Goal: Information Seeking & Learning: Learn about a topic

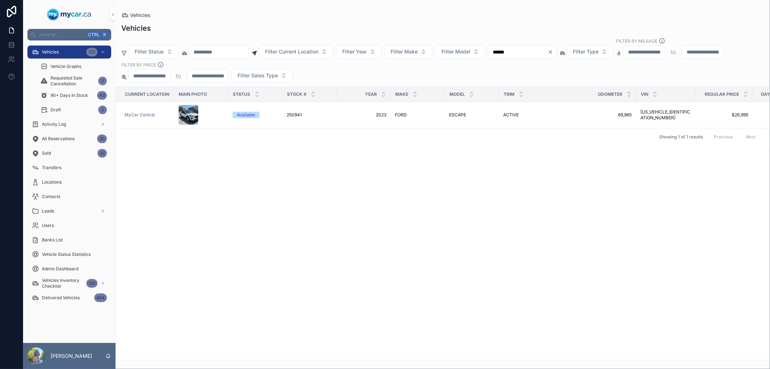
click at [259, 223] on div "Current Location Main Photo Status Stock # Year Make Model Trim Odometer VIN Re…" at bounding box center [443, 223] width 654 height 273
click at [77, 53] on div "Vehicles 331" at bounding box center [69, 52] width 75 height 12
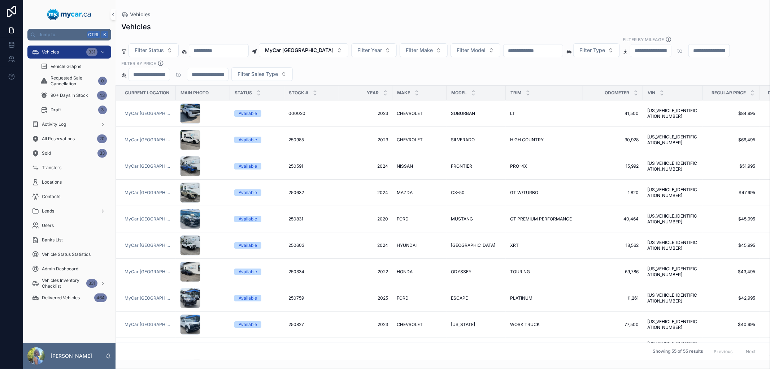
click at [521, 51] on input "scrollable content" at bounding box center [533, 50] width 59 height 10
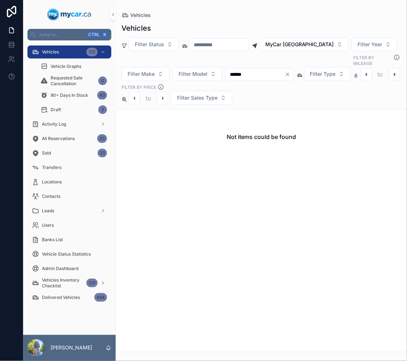
click at [276, 69] on input "******" at bounding box center [254, 74] width 59 height 10
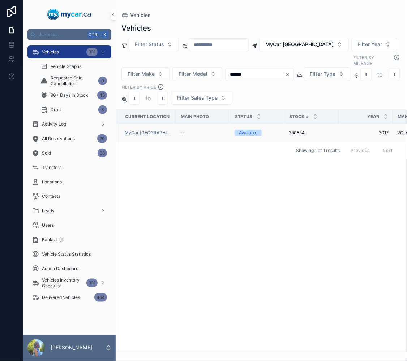
type input "******"
click at [294, 130] on span "250854" at bounding box center [296, 133] width 16 height 6
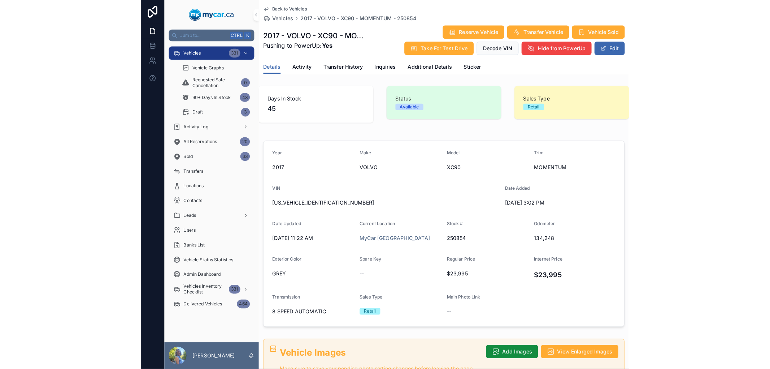
scroll to position [120, 0]
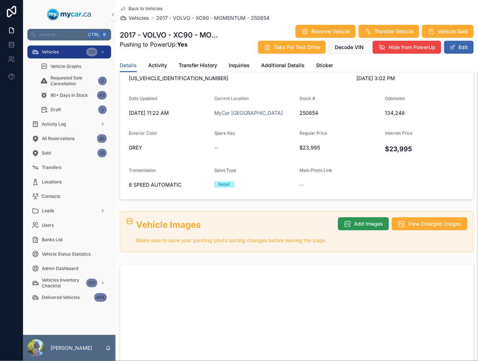
click at [355, 222] on span "Add Images" at bounding box center [368, 223] width 29 height 7
click at [371, 223] on span "Add Images" at bounding box center [368, 223] width 29 height 7
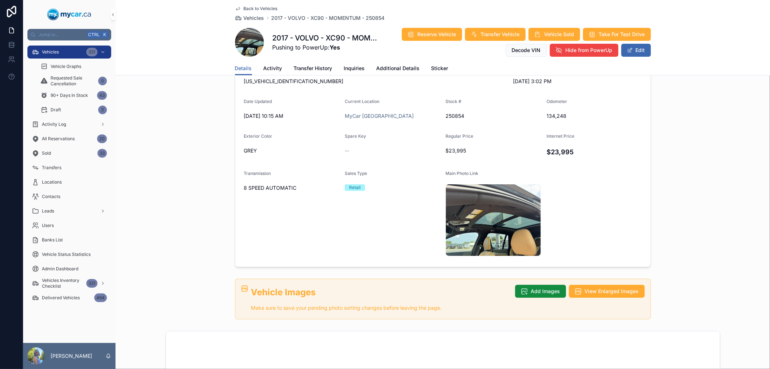
scroll to position [123, 0]
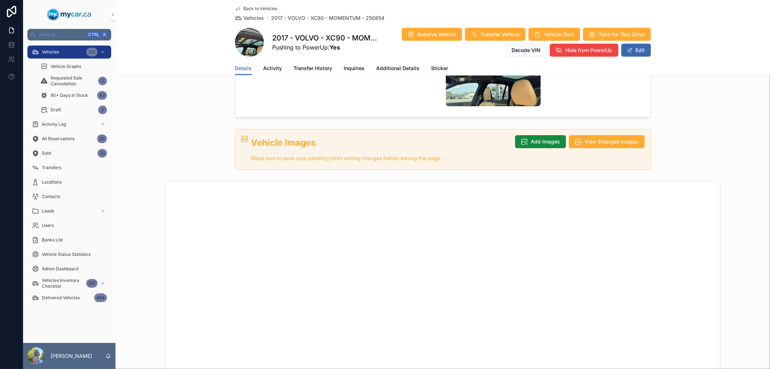
scroll to position [160, 0]
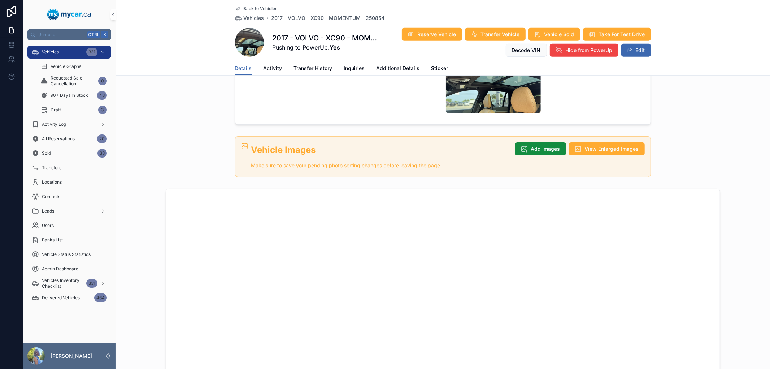
scroll to position [321, 0]
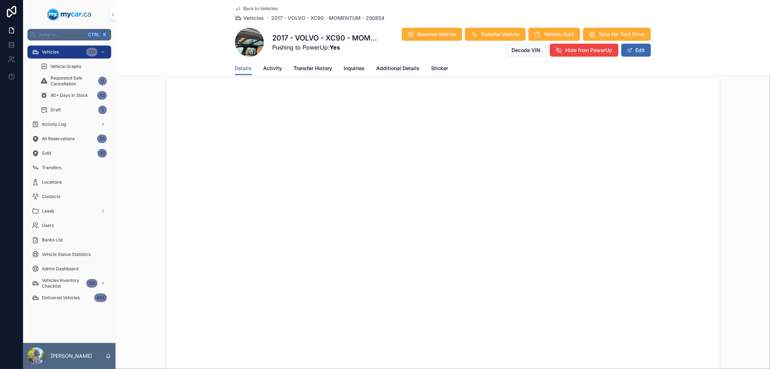
scroll to position [361, 0]
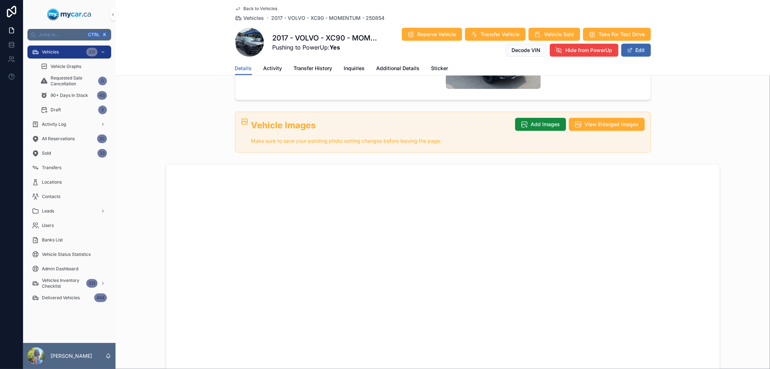
scroll to position [321, 0]
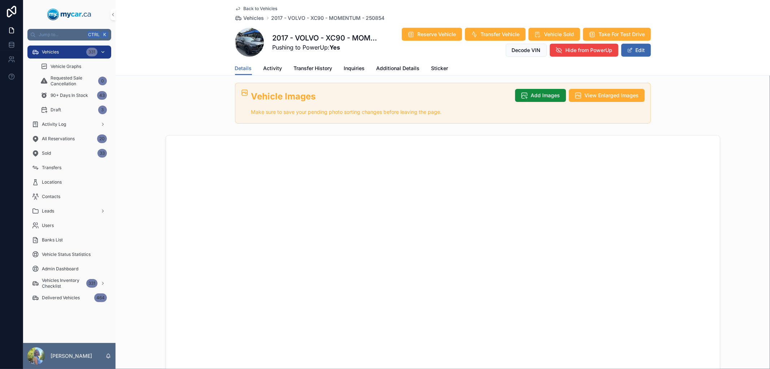
click at [53, 49] on span "Vehicles" at bounding box center [50, 52] width 17 height 6
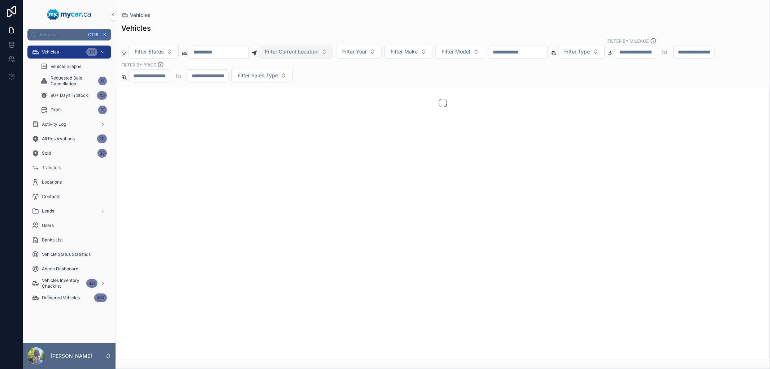
click at [333, 53] on button "Filter Current Location" at bounding box center [296, 52] width 74 height 14
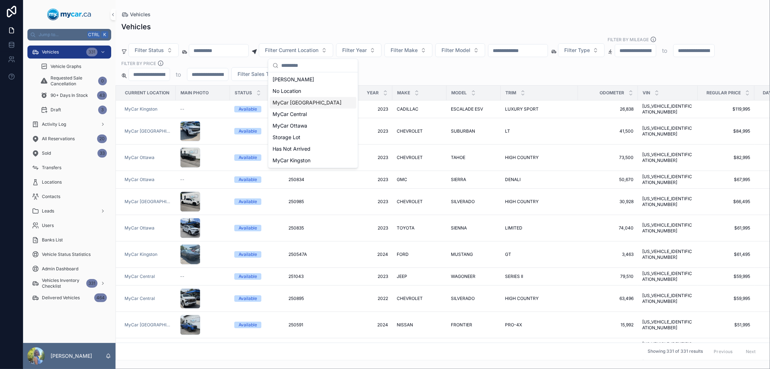
click at [301, 102] on span "MyCar [GEOGRAPHIC_DATA]" at bounding box center [307, 102] width 69 height 7
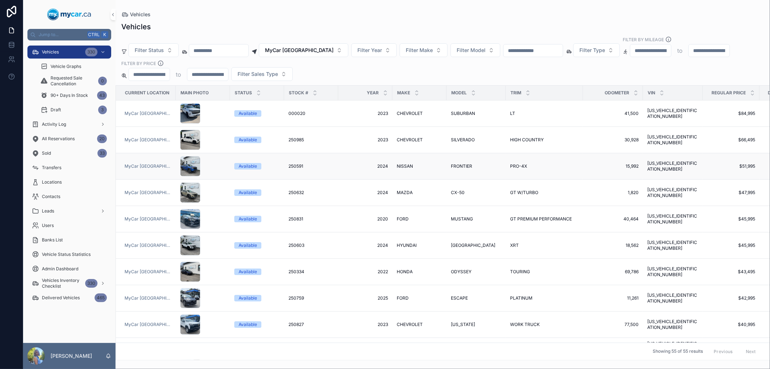
scroll to position [80, 0]
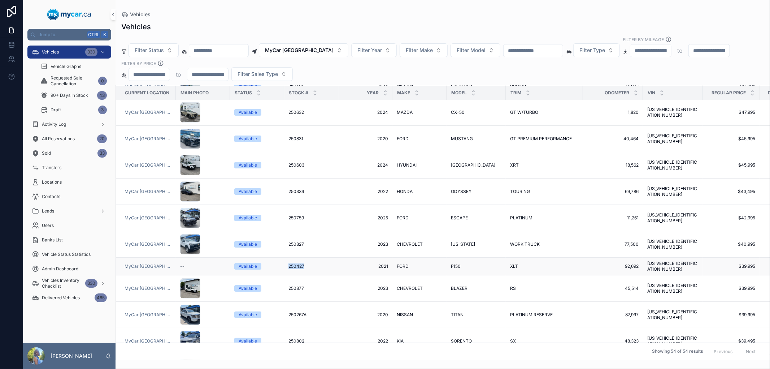
drag, startPoint x: 281, startPoint y: 264, endPoint x: 307, endPoint y: 262, distance: 26.1
click at [307, 262] on tr "MyCar [GEOGRAPHIC_DATA] -- Available 250427 250427 2021 2021 [PERSON_NAME] F150…" at bounding box center [466, 266] width 700 height 18
click at [307, 263] on div "250427 250427" at bounding box center [310, 266] width 45 height 6
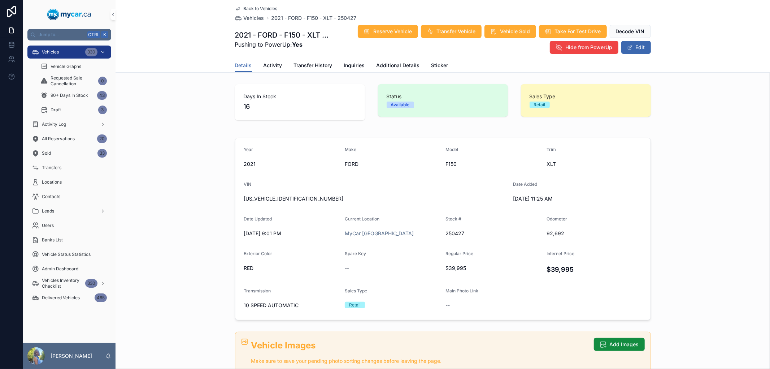
click at [55, 51] on span "Vehicles" at bounding box center [50, 52] width 17 height 6
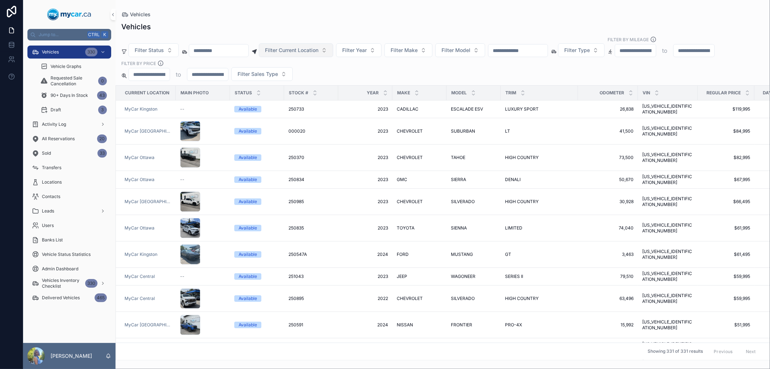
click at [309, 53] on span "Filter Current Location" at bounding box center [291, 50] width 53 height 7
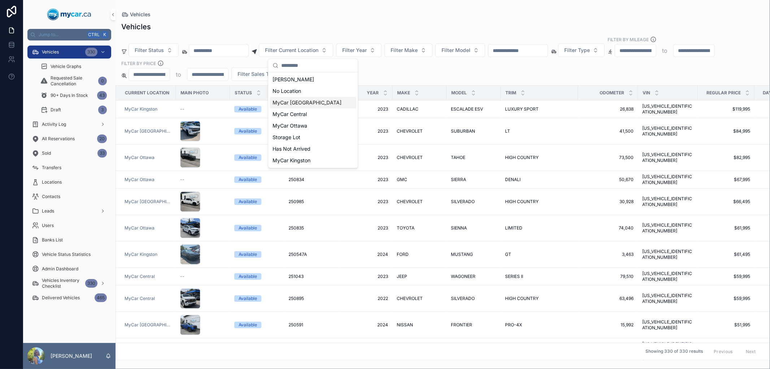
click at [306, 101] on span "MyCar [GEOGRAPHIC_DATA]" at bounding box center [307, 102] width 69 height 7
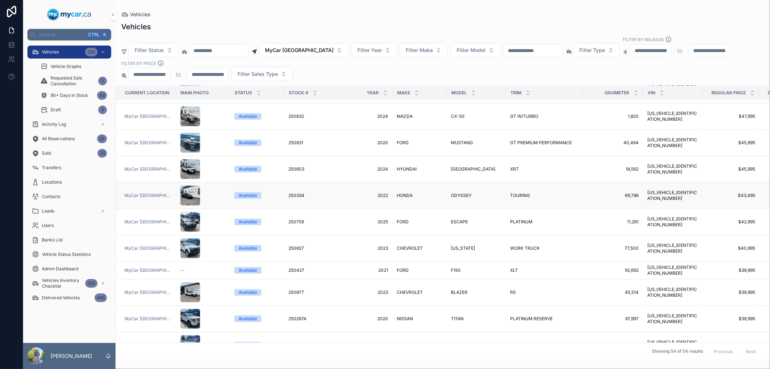
scroll to position [120, 0]
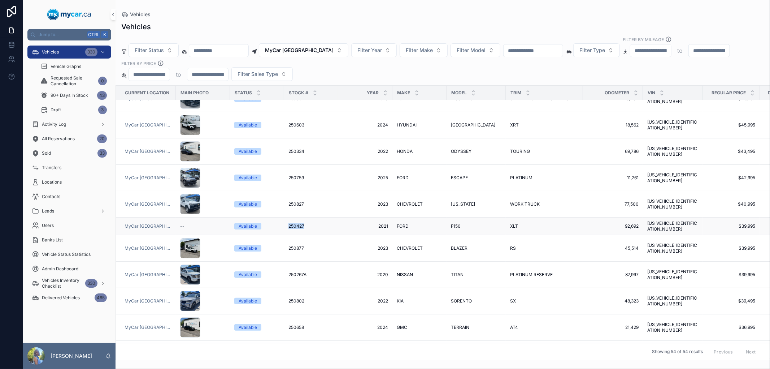
drag, startPoint x: 284, startPoint y: 222, endPoint x: 308, endPoint y: 222, distance: 23.8
click at [308, 222] on td "250427 250427" at bounding box center [311, 226] width 54 height 18
copy span "250427"
click at [541, 51] on input "scrollable content" at bounding box center [533, 50] width 59 height 10
paste input "******"
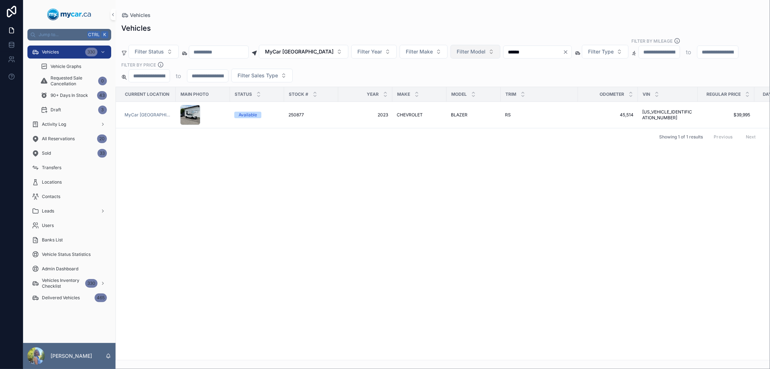
drag, startPoint x: 521, startPoint y: 47, endPoint x: 472, endPoint y: 47, distance: 48.4
click at [472, 47] on div "Filter Status MyCar North Bay Filter Year Filter Make Filter Model ****** Filte…" at bounding box center [443, 60] width 655 height 45
paste input "scrollable content"
drag, startPoint x: 526, startPoint y: 52, endPoint x: 482, endPoint y: 51, distance: 44.1
click at [482, 51] on div "Filter Status MyCar North Bay Filter Year Filter Make Filter Model ****** Filte…" at bounding box center [443, 60] width 655 height 45
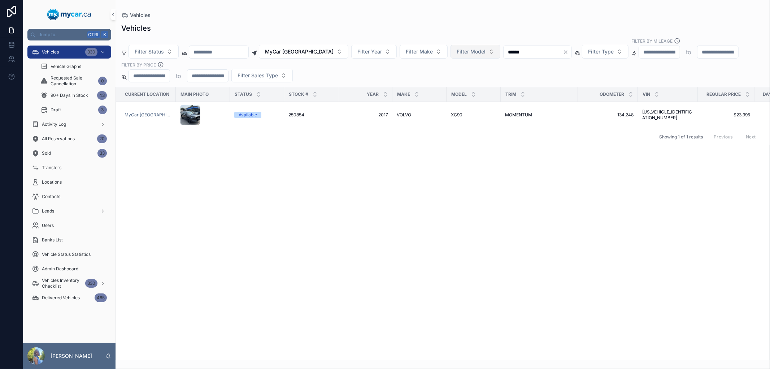
paste input "scrollable content"
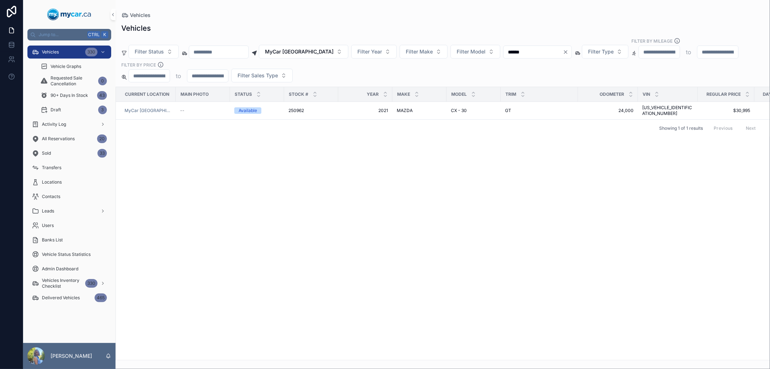
type input "******"
click at [296, 108] on span "250962" at bounding box center [296, 111] width 16 height 6
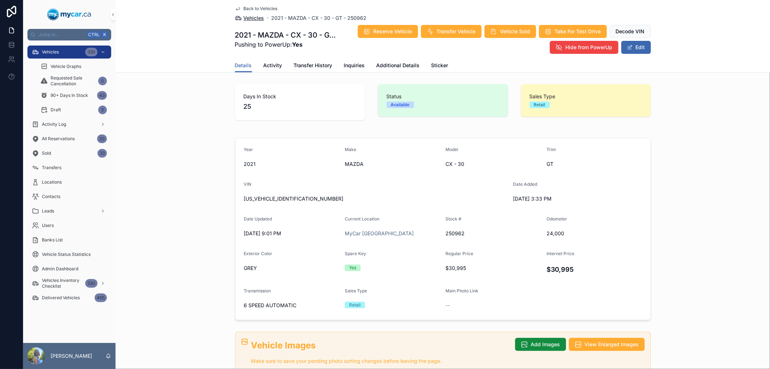
click at [252, 16] on span "Vehicles" at bounding box center [254, 17] width 21 height 7
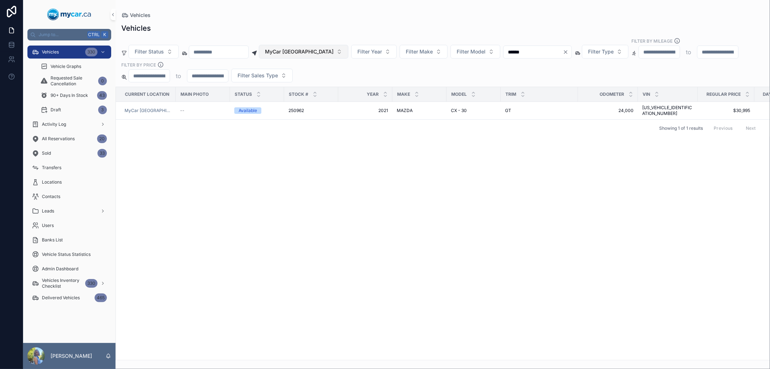
click at [311, 51] on span "MyCar [GEOGRAPHIC_DATA]" at bounding box center [299, 51] width 69 height 7
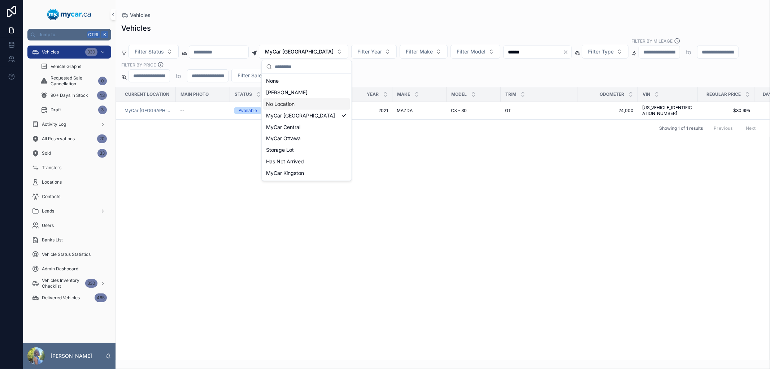
click at [396, 163] on div "Current Location Main Photo Status Stock # Year Make Model Trim Odometer VIN Re…" at bounding box center [443, 223] width 654 height 273
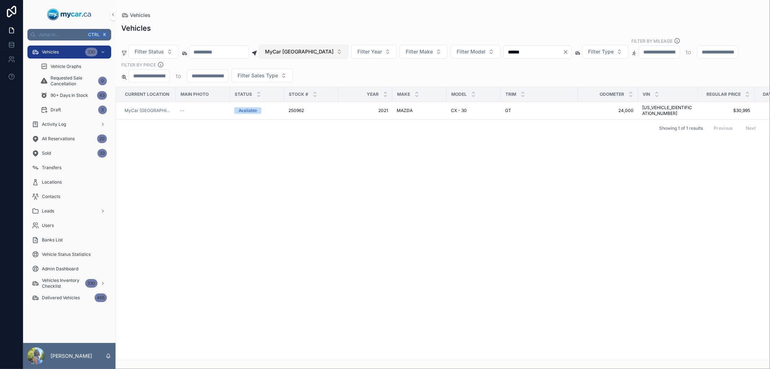
click at [312, 55] on span "MyCar [GEOGRAPHIC_DATA]" at bounding box center [299, 51] width 69 height 7
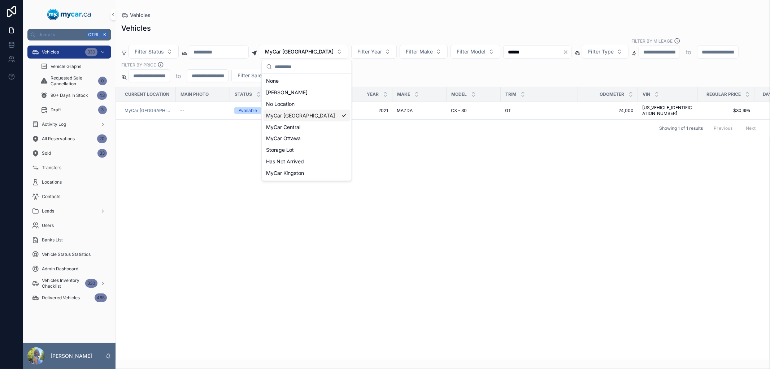
click at [320, 112] on div "MyCar [GEOGRAPHIC_DATA]" at bounding box center [306, 116] width 87 height 12
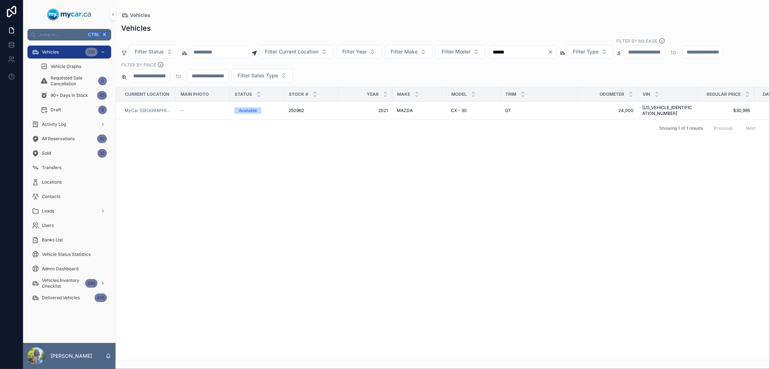
click at [374, 145] on div "Current Location Main Photo Status Stock # Year Make Model Trim Odometer VIN Re…" at bounding box center [443, 223] width 654 height 273
click at [61, 55] on div "Vehicles 330" at bounding box center [69, 52] width 75 height 12
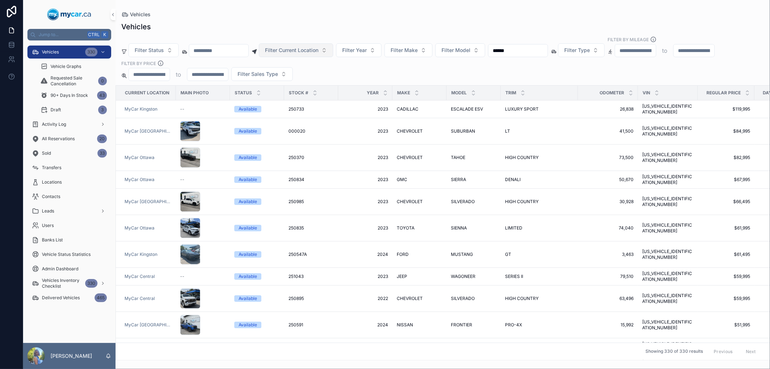
click at [318, 51] on span "Filter Current Location" at bounding box center [291, 50] width 53 height 7
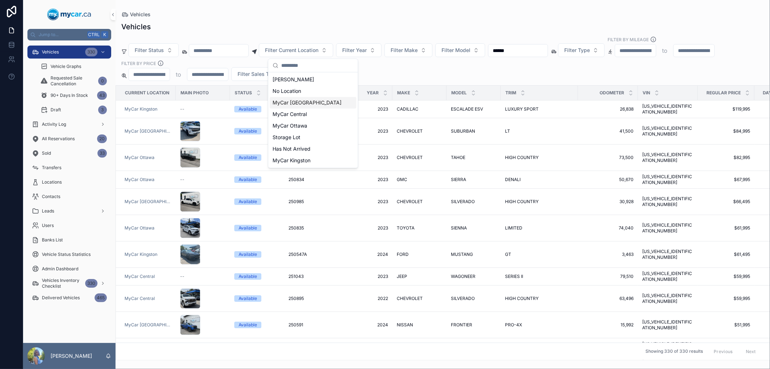
click at [313, 105] on span "MyCar [GEOGRAPHIC_DATA]" at bounding box center [307, 102] width 69 height 7
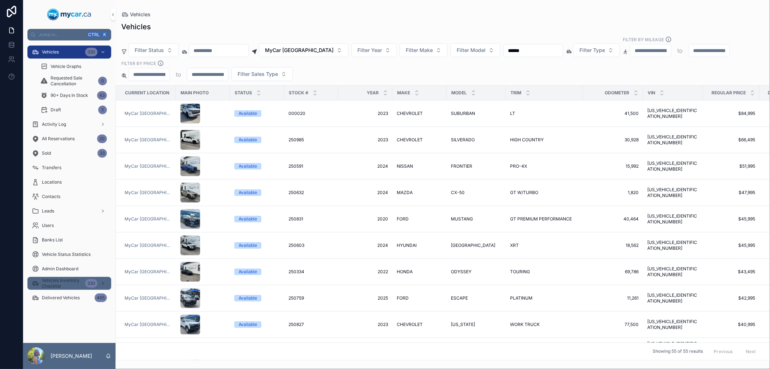
click at [103, 282] on icon "scrollable content" at bounding box center [102, 283] width 1 height 3
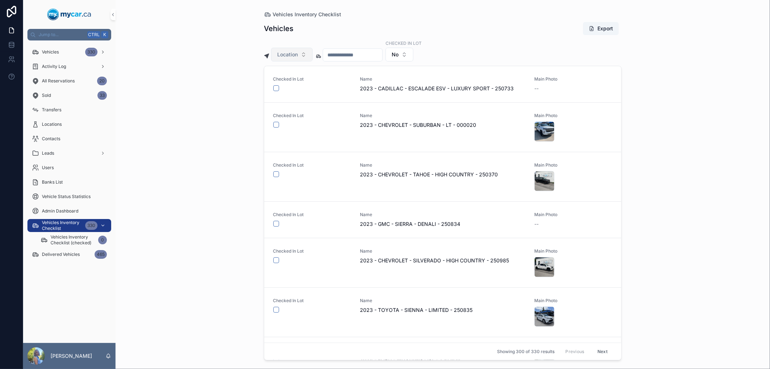
click at [303, 54] on button "Location" at bounding box center [292, 55] width 42 height 14
click at [284, 94] on span "MyCar [GEOGRAPHIC_DATA]" at bounding box center [286, 95] width 69 height 7
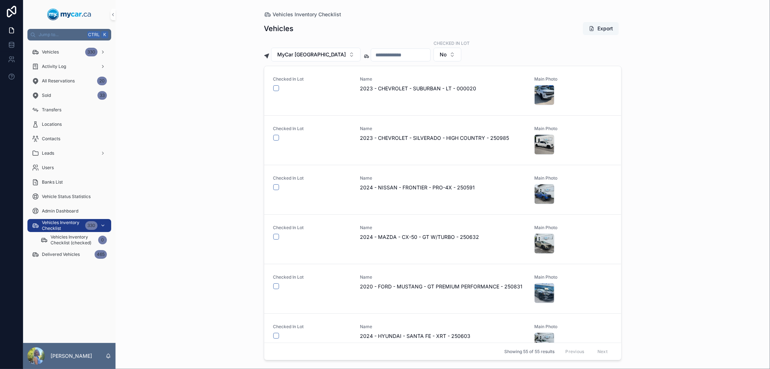
click at [609, 29] on button "Export" at bounding box center [601, 28] width 36 height 13
click at [668, 125] on div "Vehicles Inventory Checklist Vehicles Export MyCar North Bay Checked in Lot No …" at bounding box center [443, 184] width 655 height 369
click at [56, 52] on span "Vehicles" at bounding box center [50, 52] width 17 height 6
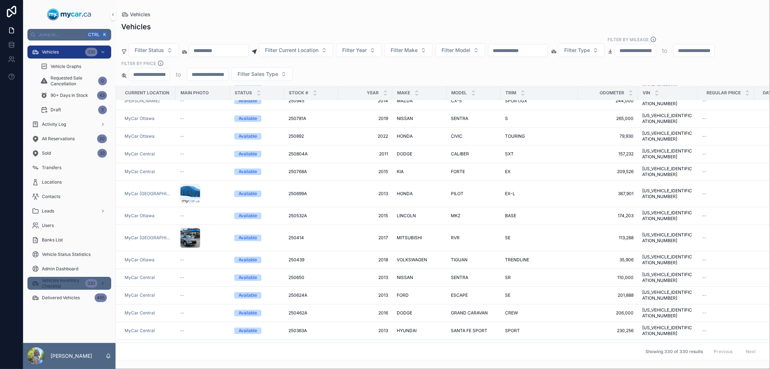
scroll to position [8366, 0]
click at [74, 125] on div "Activity Log" at bounding box center [69, 124] width 75 height 12
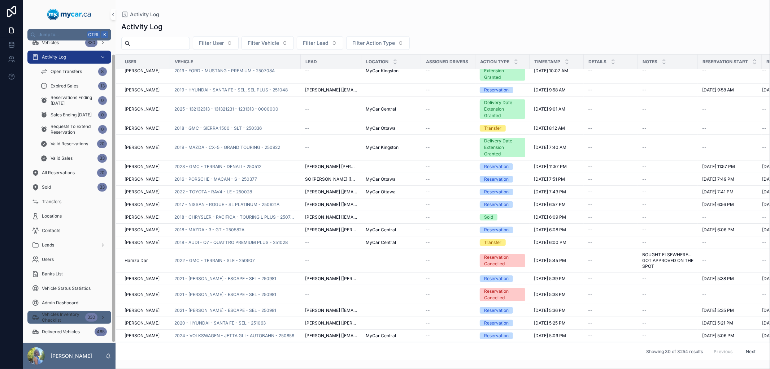
scroll to position [14, 0]
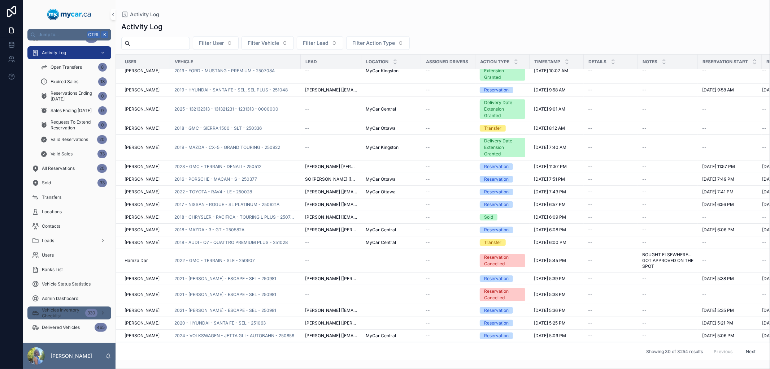
click at [60, 308] on span "Vehicles Inventory Checklist" at bounding box center [62, 313] width 40 height 12
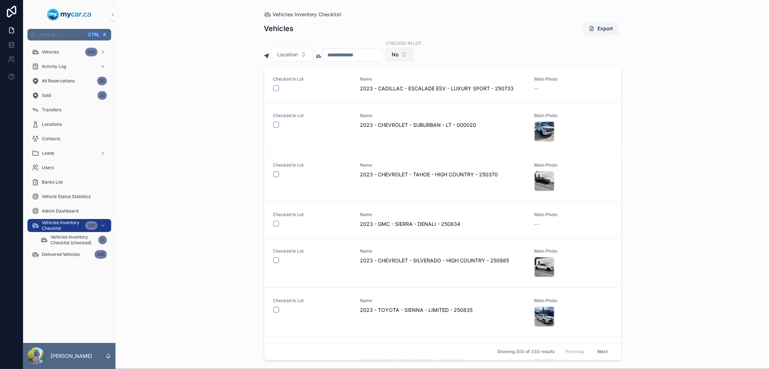
click at [413, 56] on button "No" at bounding box center [400, 55] width 28 height 14
click at [308, 56] on button "Location" at bounding box center [292, 55] width 42 height 14
click at [282, 96] on span "MyCar [GEOGRAPHIC_DATA]" at bounding box center [286, 95] width 69 height 7
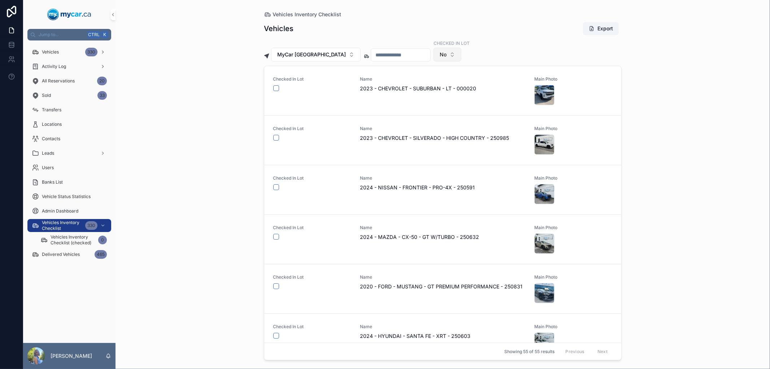
click at [443, 55] on button "No" at bounding box center [448, 55] width 28 height 14
click at [419, 109] on div "Yes" at bounding box center [437, 107] width 87 height 12
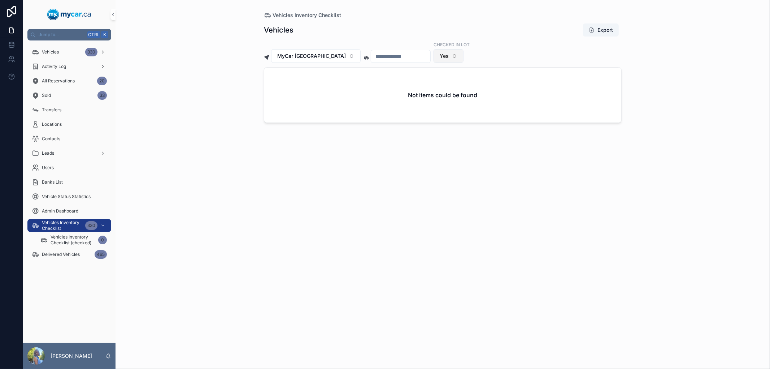
click at [448, 57] on button "Yes" at bounding box center [449, 56] width 30 height 14
click at [417, 95] on div "No" at bounding box center [438, 97] width 87 height 12
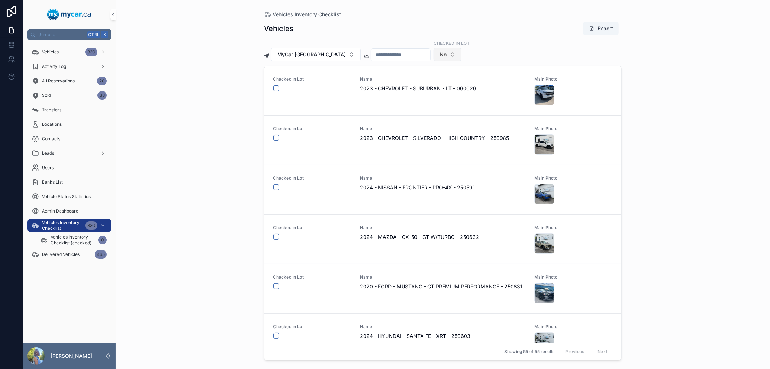
click at [439, 57] on button "No" at bounding box center [448, 55] width 28 height 14
click at [422, 86] on div "----" at bounding box center [437, 84] width 87 height 12
click at [605, 30] on button "Export" at bounding box center [601, 28] width 36 height 13
click at [542, 92] on div "scrollable content" at bounding box center [544, 95] width 20 height 20
click at [325, 56] on button "MyCar [GEOGRAPHIC_DATA]" at bounding box center [316, 55] width 90 height 14
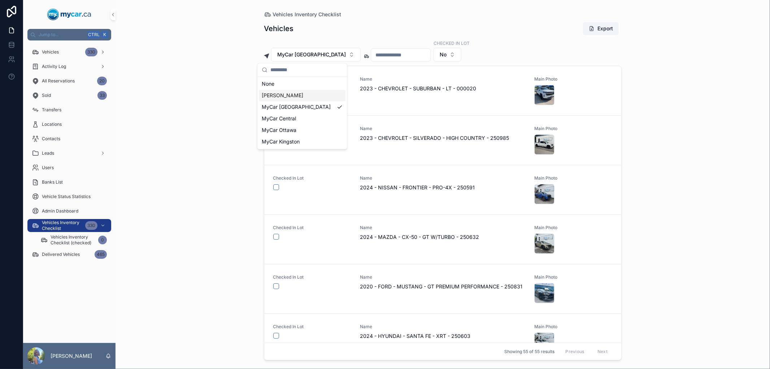
click at [309, 96] on div "[PERSON_NAME]" at bounding box center [302, 96] width 87 height 12
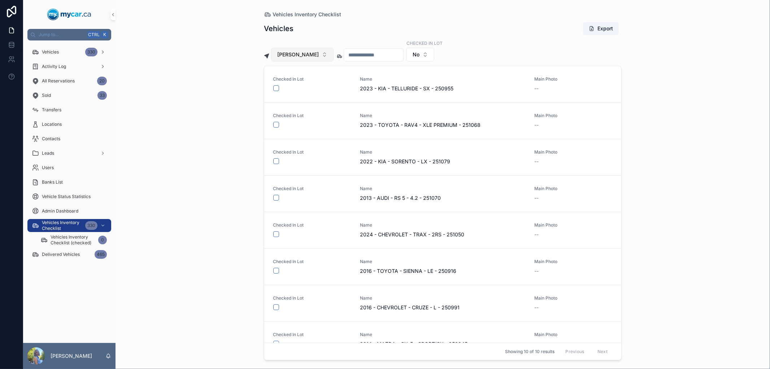
click at [323, 56] on button "[PERSON_NAME]" at bounding box center [302, 55] width 62 height 14
click at [294, 106] on span "MyCar [GEOGRAPHIC_DATA]" at bounding box center [295, 106] width 69 height 7
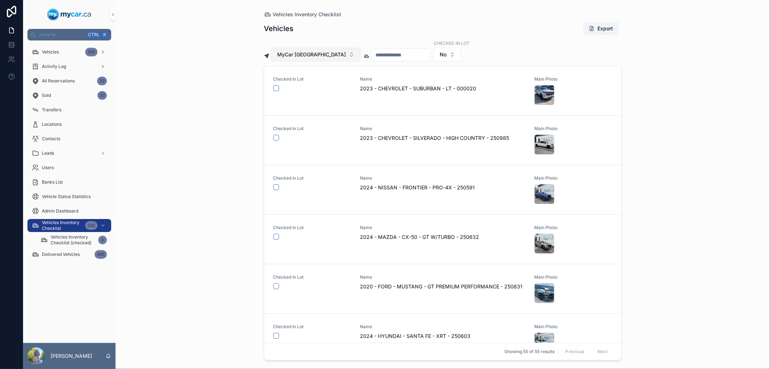
click at [320, 55] on button "MyCar [GEOGRAPHIC_DATA]" at bounding box center [316, 55] width 90 height 14
click at [304, 117] on div "MyCar Central" at bounding box center [302, 119] width 87 height 12
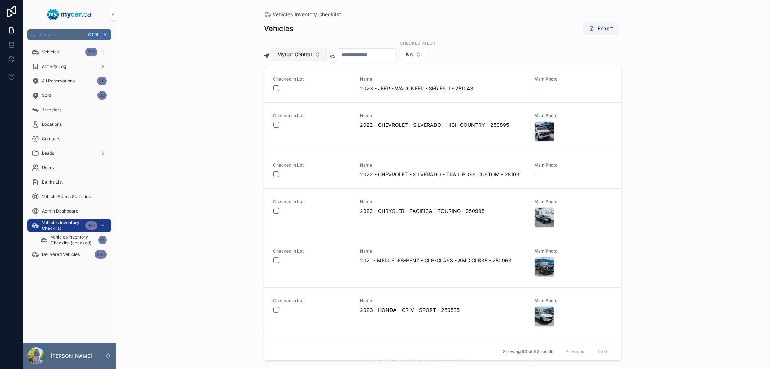
click at [318, 56] on button "MyCar Central" at bounding box center [299, 55] width 56 height 14
click at [301, 129] on div "MyCar Ottawa" at bounding box center [299, 130] width 87 height 12
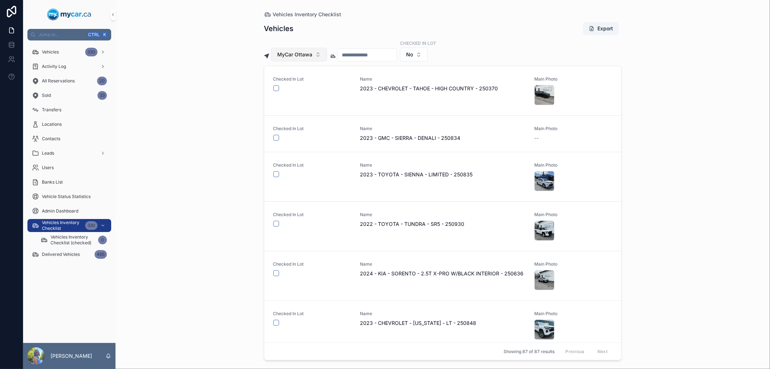
click at [318, 58] on button "MyCar Ottawa" at bounding box center [299, 55] width 56 height 14
click at [297, 142] on div "MyCar Kingston" at bounding box center [299, 142] width 87 height 12
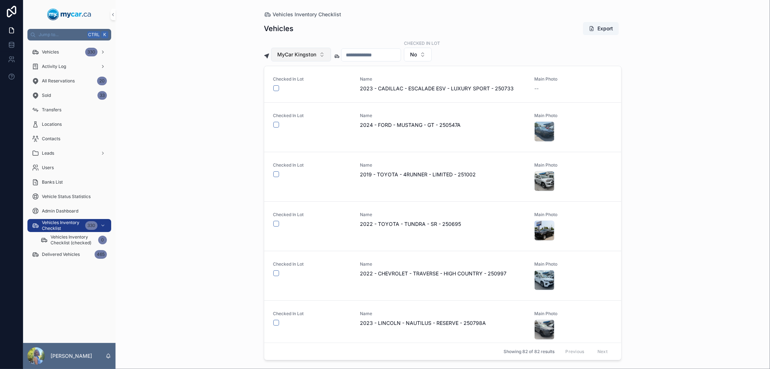
click at [320, 58] on button "MyCar Kingston" at bounding box center [301, 55] width 60 height 14
click at [296, 110] on span "MyCar [GEOGRAPHIC_DATA]" at bounding box center [295, 106] width 69 height 7
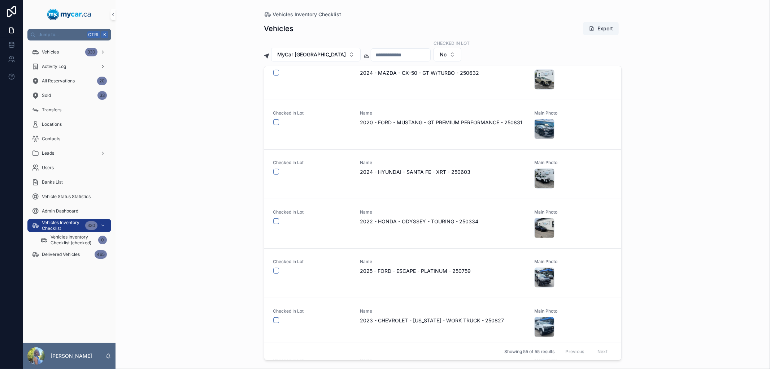
scroll to position [281, 0]
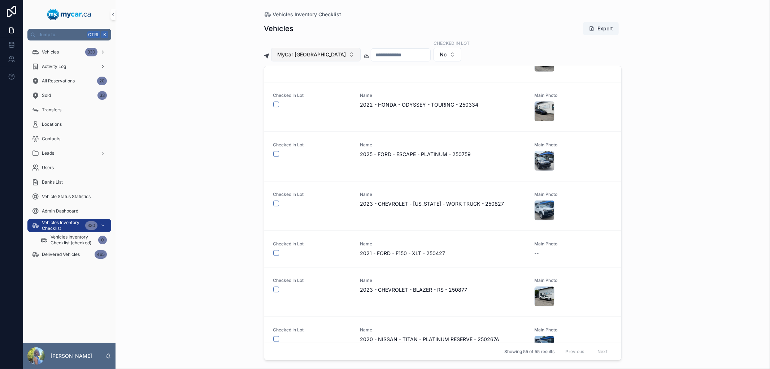
click at [318, 53] on span "MyCar [GEOGRAPHIC_DATA]" at bounding box center [311, 54] width 69 height 7
click at [302, 92] on div "[PERSON_NAME]" at bounding box center [302, 96] width 87 height 12
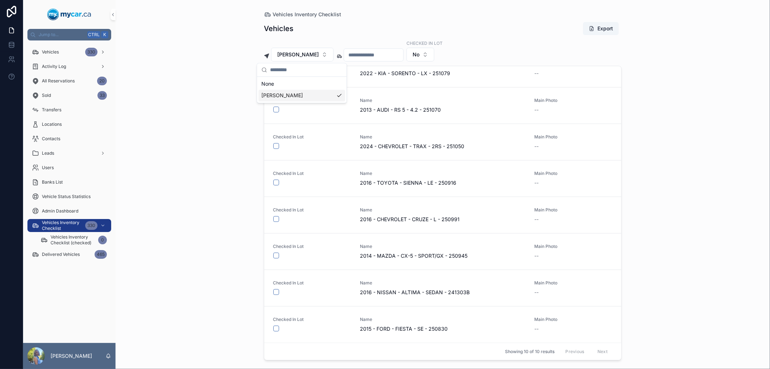
scroll to position [88, 0]
click at [301, 58] on span "[PERSON_NAME]" at bounding box center [298, 54] width 42 height 7
click at [290, 110] on span "MyCar [GEOGRAPHIC_DATA]" at bounding box center [295, 106] width 69 height 7
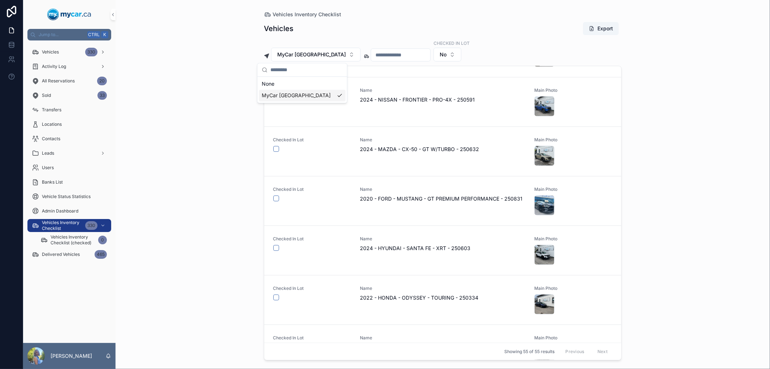
scroll to position [127, 0]
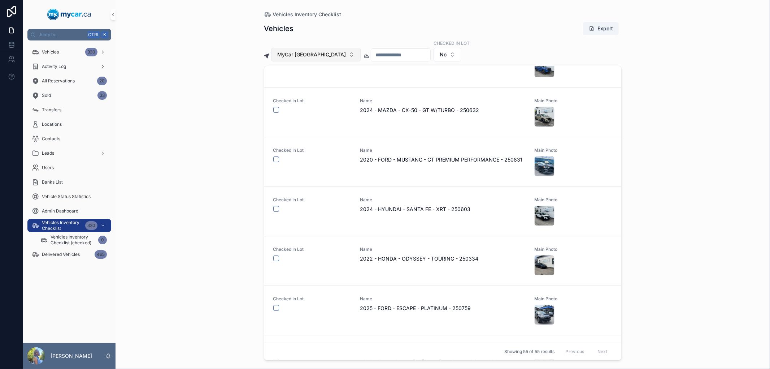
click at [313, 49] on button "MyCar [GEOGRAPHIC_DATA]" at bounding box center [316, 55] width 90 height 14
click at [307, 120] on div "MyCar Central" at bounding box center [302, 119] width 87 height 12
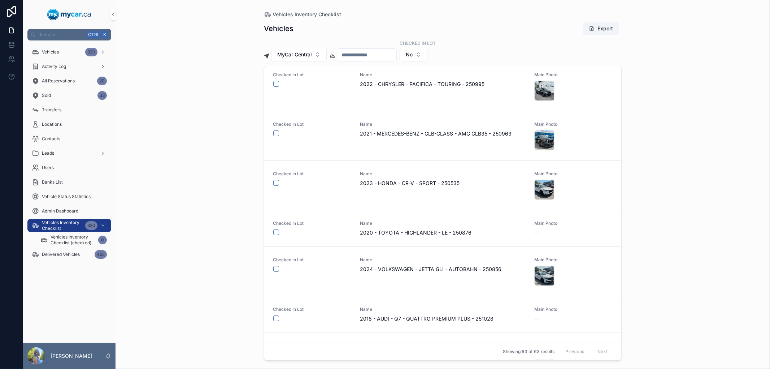
scroll to position [100, 0]
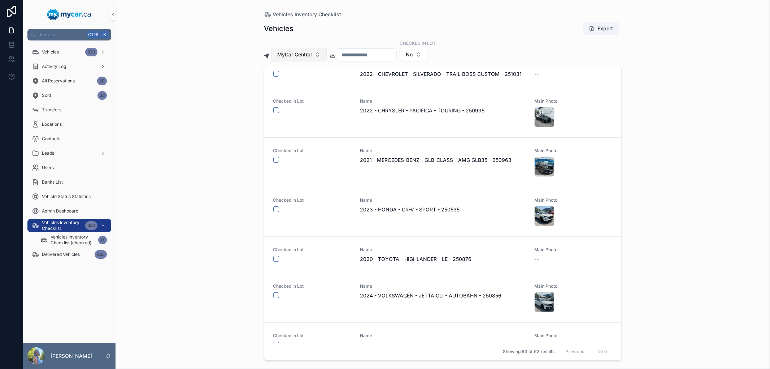
click at [308, 53] on span "MyCar Central" at bounding box center [294, 54] width 35 height 7
click at [305, 125] on div "MyCar Ottawa" at bounding box center [299, 130] width 87 height 12
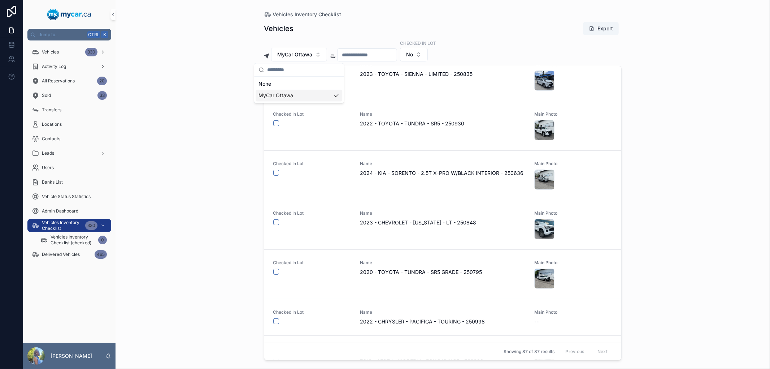
scroll to position [113, 0]
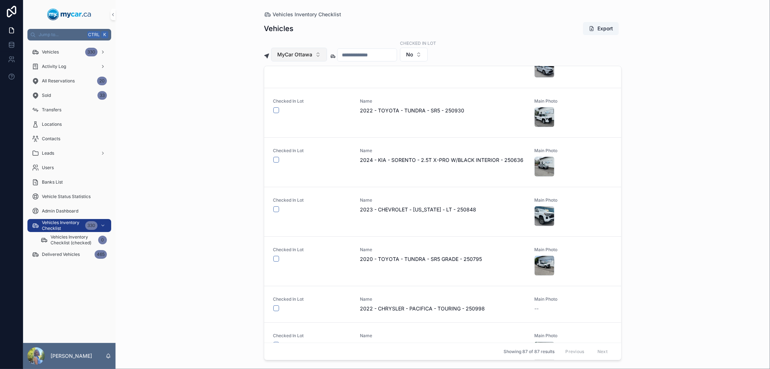
click at [311, 60] on button "MyCar Ottawa" at bounding box center [299, 55] width 56 height 14
click at [306, 145] on div "MyCar Kingston" at bounding box center [299, 142] width 87 height 12
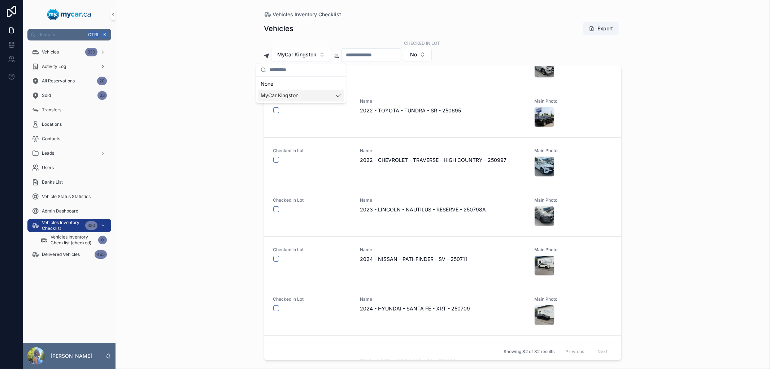
scroll to position [113, 0]
click at [305, 56] on span "MyCar Kingston" at bounding box center [296, 54] width 39 height 7
click at [313, 103] on div "MyCar [GEOGRAPHIC_DATA]" at bounding box center [301, 107] width 87 height 12
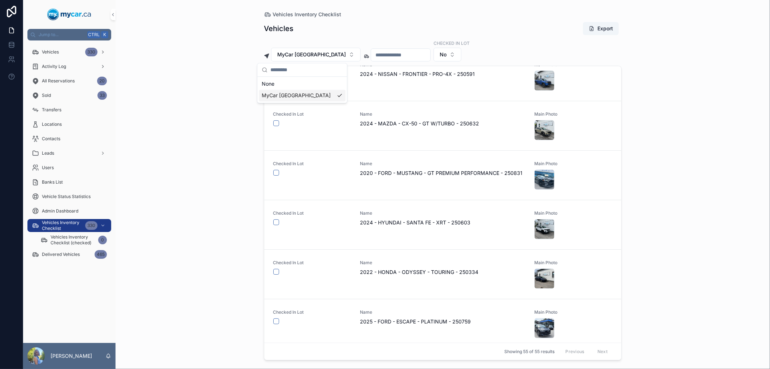
scroll to position [126, 0]
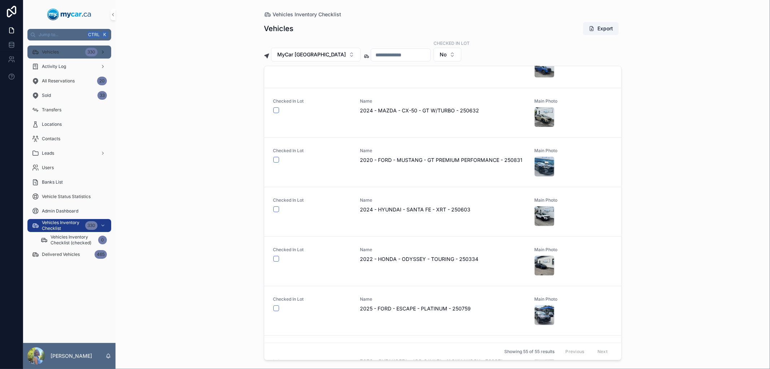
click at [70, 55] on div "Vehicles 330" at bounding box center [69, 52] width 75 height 12
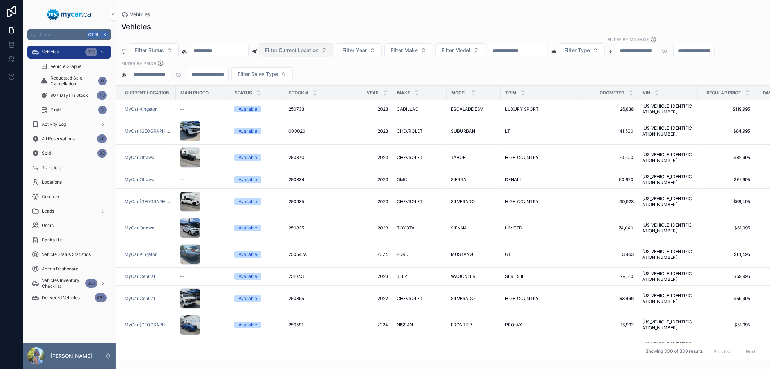
click at [305, 53] on span "Filter Current Location" at bounding box center [291, 50] width 53 height 7
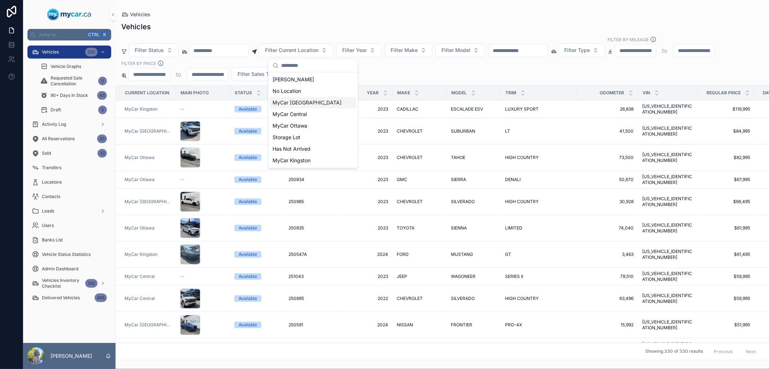
click at [289, 103] on span "MyCar [GEOGRAPHIC_DATA]" at bounding box center [307, 102] width 69 height 7
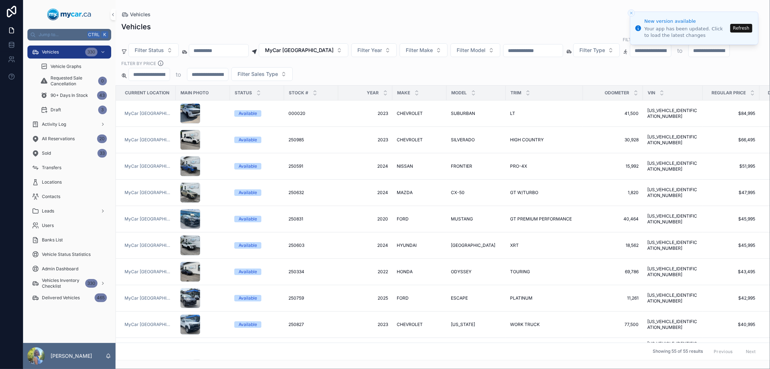
click at [743, 25] on button "Refresh" at bounding box center [741, 28] width 22 height 9
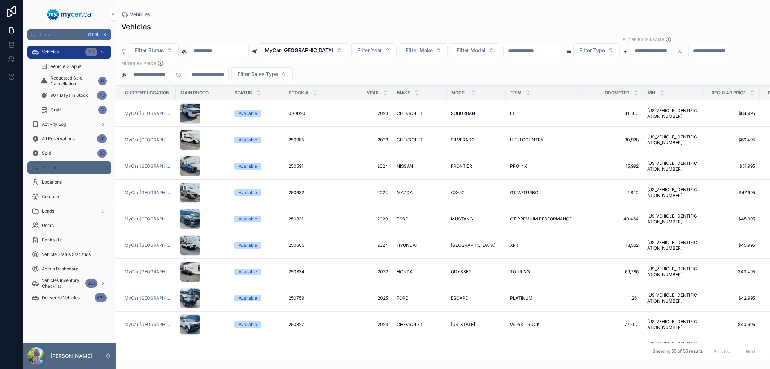
click at [81, 170] on div "Transfers" at bounding box center [69, 168] width 75 height 12
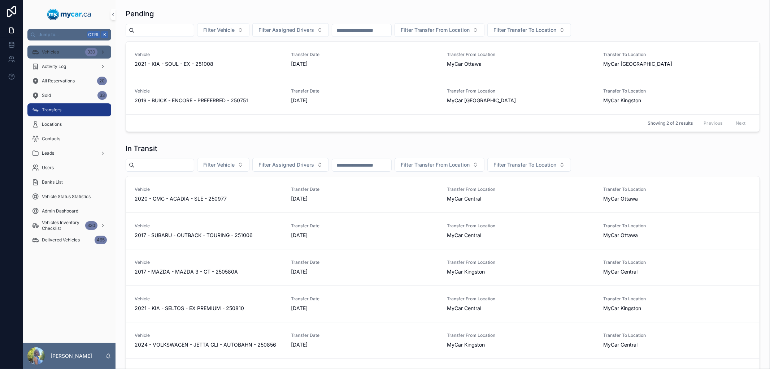
click at [44, 57] on div "Vehicles 330" at bounding box center [69, 52] width 75 height 12
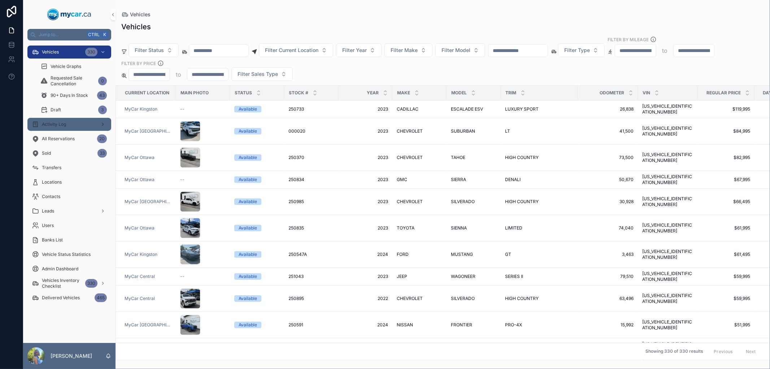
click at [61, 128] on div "Activity Log" at bounding box center [69, 124] width 75 height 12
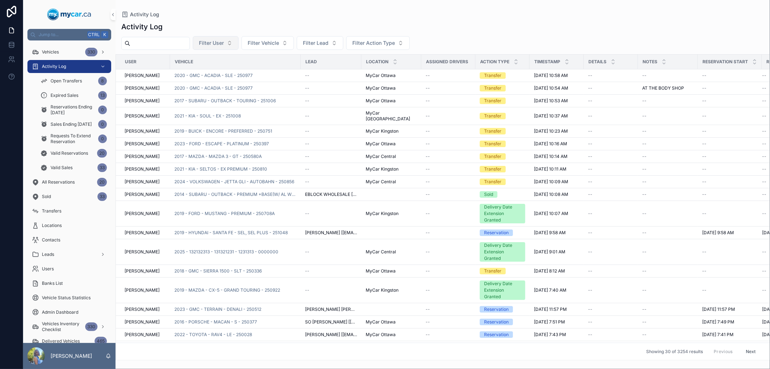
click at [224, 45] on span "Filter User" at bounding box center [211, 42] width 25 height 7
click at [284, 16] on div "Activity Log" at bounding box center [442, 15] width 643 height 6
click at [74, 108] on span "Reservations Ending [DATE]" at bounding box center [73, 110] width 45 height 12
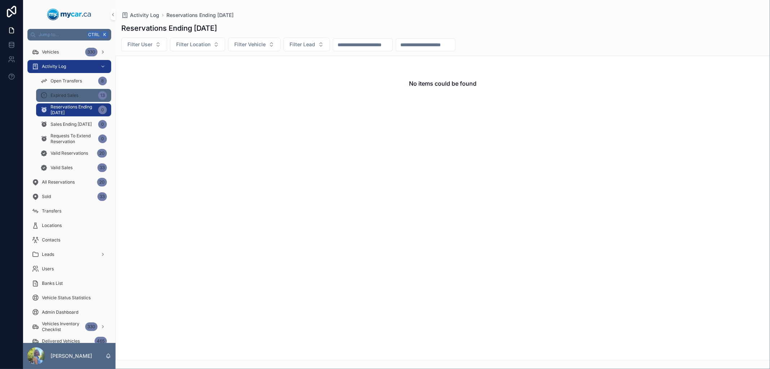
click at [68, 95] on span "Expired Sales" at bounding box center [65, 95] width 28 height 6
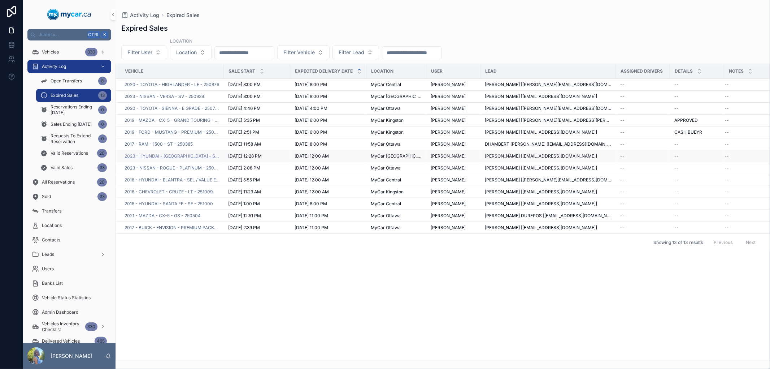
click at [182, 157] on span "2023 - HYUNDAI - [GEOGRAPHIC_DATA] - SEL - 250755" at bounding box center [172, 156] width 95 height 6
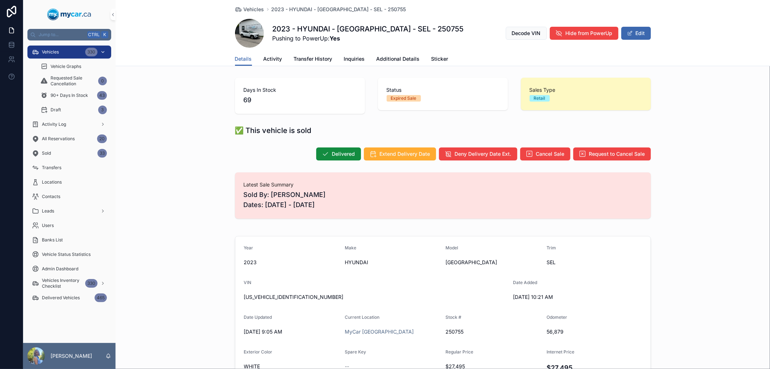
click at [48, 51] on span "Vehicles" at bounding box center [50, 52] width 17 height 6
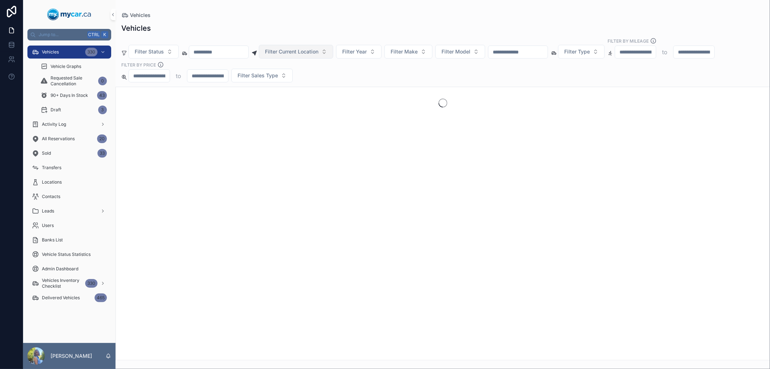
click at [296, 49] on span "Filter Current Location" at bounding box center [291, 51] width 53 height 7
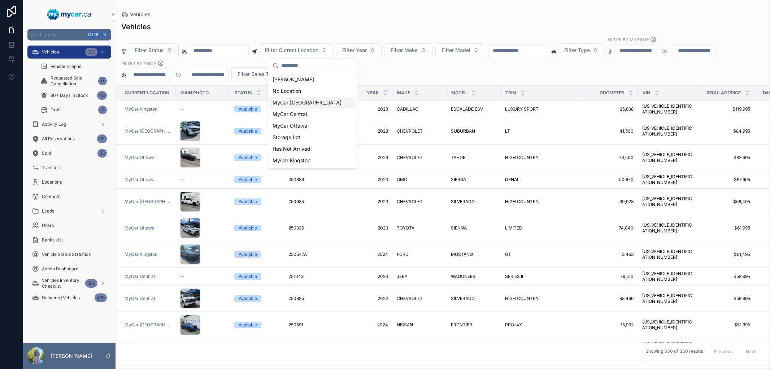
click at [306, 104] on span "MyCar [GEOGRAPHIC_DATA]" at bounding box center [307, 102] width 69 height 7
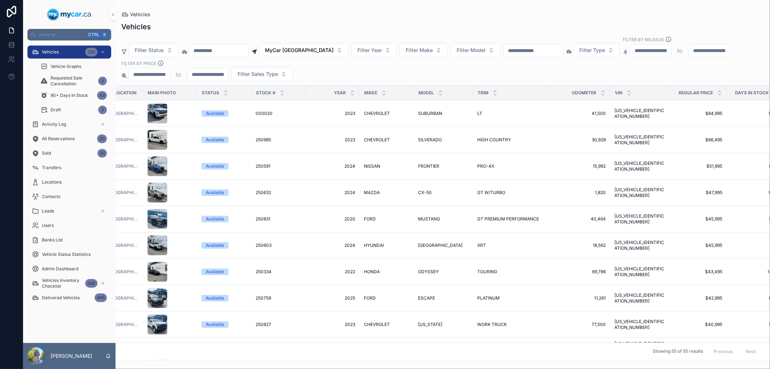
scroll to position [0, 43]
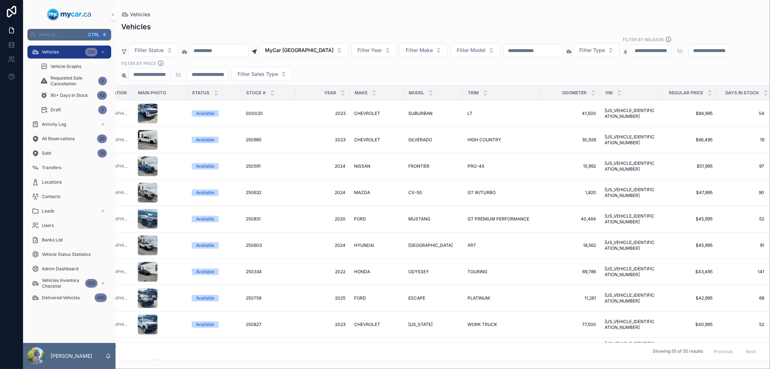
click at [299, 24] on div "Vehicles" at bounding box center [442, 27] width 643 height 10
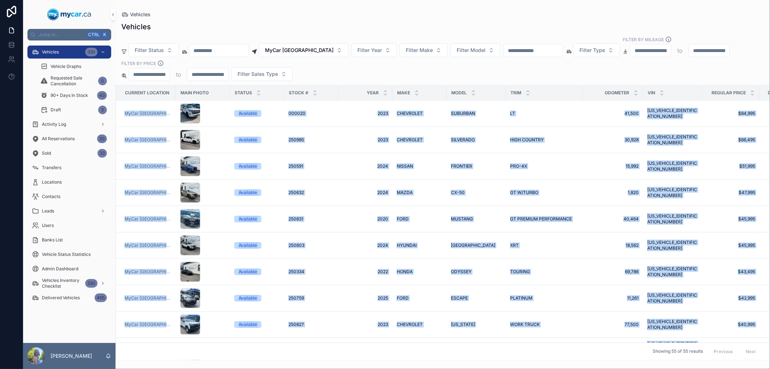
drag, startPoint x: 117, startPoint y: 113, endPoint x: 310, endPoint y: 342, distance: 299.8
click at [310, 342] on div "Current Location Main Photo Status Stock # Year Make Model Trim Odometer VIN Re…" at bounding box center [443, 223] width 654 height 274
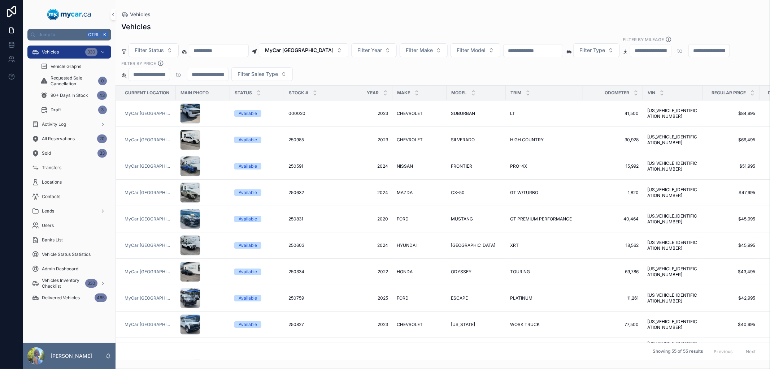
click at [341, 25] on div "Vehicles" at bounding box center [442, 27] width 643 height 10
click at [313, 94] on icon "scrollable content" at bounding box center [315, 94] width 5 height 5
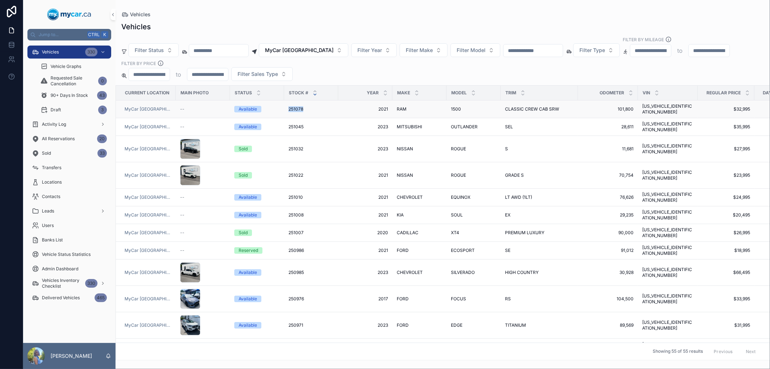
drag, startPoint x: 283, startPoint y: 105, endPoint x: 305, endPoint y: 106, distance: 22.0
click at [305, 106] on td "251078 251078" at bounding box center [311, 109] width 54 height 18
drag, startPoint x: 282, startPoint y: 107, endPoint x: 323, endPoint y: 105, distance: 40.9
click at [323, 105] on tr "MyCar [GEOGRAPHIC_DATA] -- Available 251078 251078 2021 2021 RAM RAM 1500 1500 …" at bounding box center [463, 109] width 695 height 18
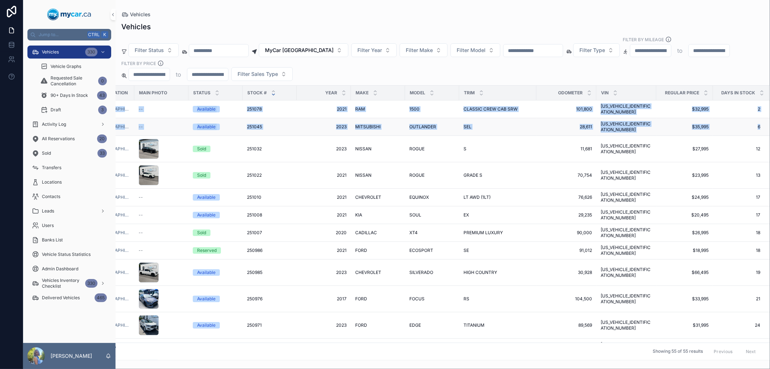
drag, startPoint x: 123, startPoint y: 107, endPoint x: 762, endPoint y: 120, distance: 639.5
copy tbody "MyCar [GEOGRAPHIC_DATA] -- Available 251078 251078 2021 2021 RAM RAM 1500 1500 …"
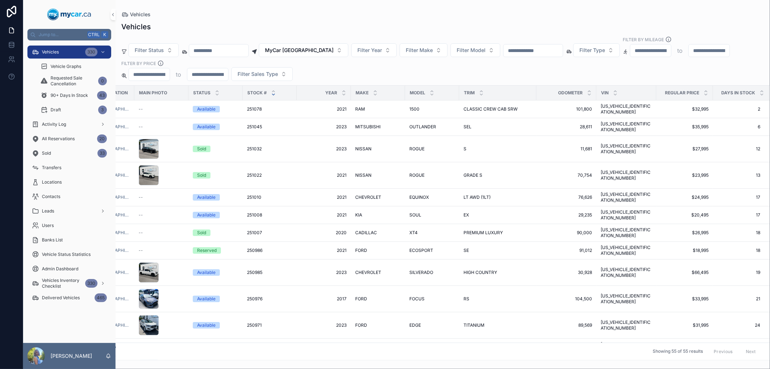
click at [616, 23] on div "Vehicles" at bounding box center [442, 27] width 643 height 10
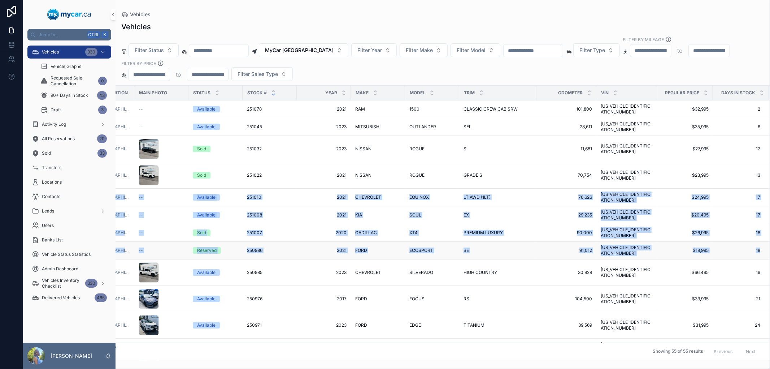
drag, startPoint x: 118, startPoint y: 184, endPoint x: 758, endPoint y: 218, distance: 640.6
copy tbody "MyCar [GEOGRAPHIC_DATA] -- Available 251010 251010 2021 2021 CHEVROLET CHEVROLE…"
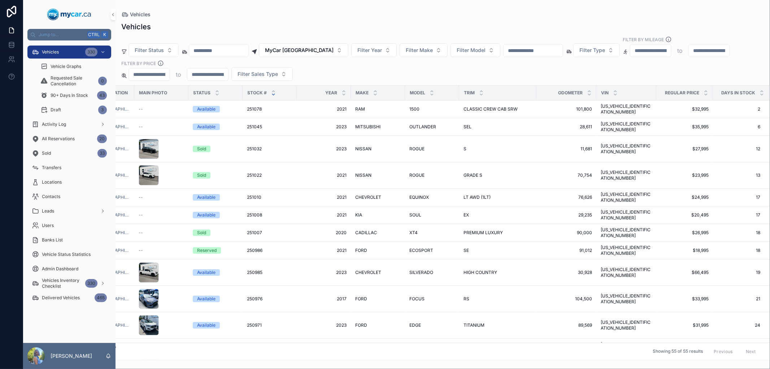
click at [525, 18] on div "Vehicles Filter Status MyCar [GEOGRAPHIC_DATA] Filter Year Filter Make Filter M…" at bounding box center [443, 188] width 655 height 343
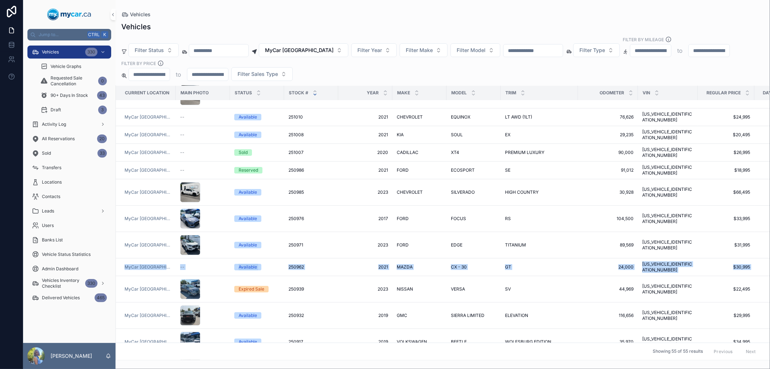
scroll to position [80, 45]
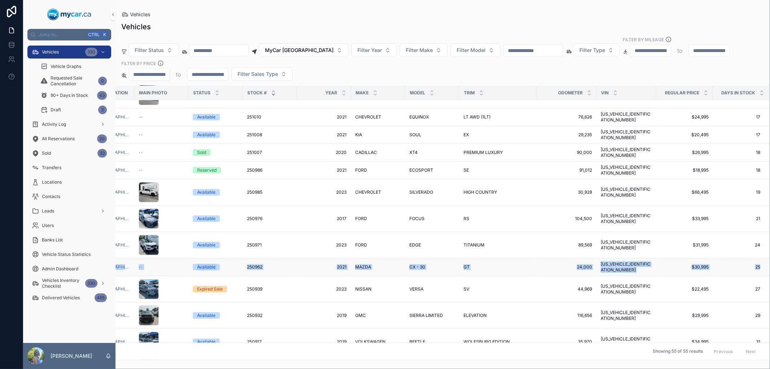
drag, startPoint x: 121, startPoint y: 232, endPoint x: 754, endPoint y: 237, distance: 633.2
click at [754, 258] on tr "MyCar [GEOGRAPHIC_DATA] -- Available 250962 250962 2021 2021 MAZDA MAZDA CX - 3…" at bounding box center [421, 267] width 695 height 18
copy tr "MyCar [GEOGRAPHIC_DATA] -- Available 250962 250962 2021 2021 MAZDA MAZDA CX - 3…"
click at [550, 19] on div "Vehicles Filter Status MyCar [GEOGRAPHIC_DATA] Filter Year Filter Make Filter M…" at bounding box center [443, 188] width 655 height 343
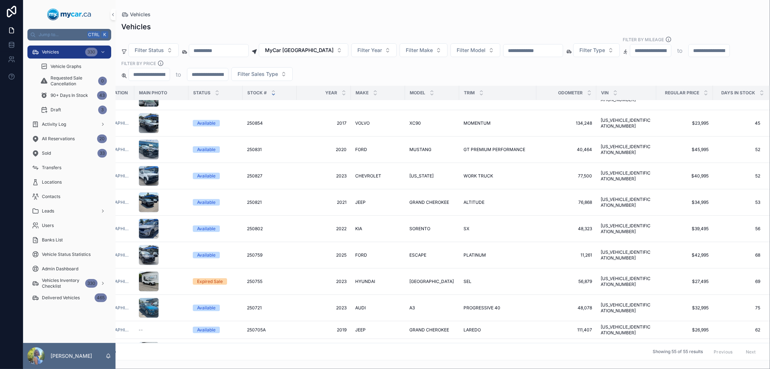
scroll to position [440, 45]
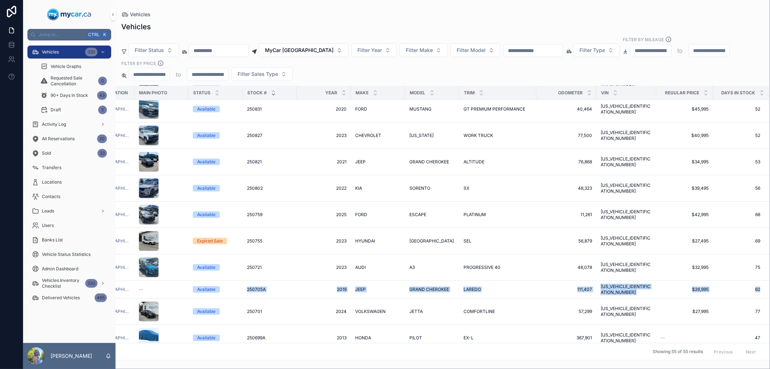
drag, startPoint x: 236, startPoint y: 282, endPoint x: 763, endPoint y: 282, distance: 526.7
click at [763, 282] on table "Current Location Main Photo Status Stock # Year Make Model Trim Odometer VIN Re…" at bounding box center [421, 309] width 695 height 1329
drag, startPoint x: 119, startPoint y: 282, endPoint x: 755, endPoint y: 286, distance: 635.4
click at [755, 286] on tr "MyCar [GEOGRAPHIC_DATA] -- Available 250705A 250705A 2019 2019 JEEP JEEP GRAND …" at bounding box center [421, 290] width 695 height 18
copy tr "MyCar [GEOGRAPHIC_DATA] -- Available 250705A 250705A 2019 2019 JEEP JEEP GRAND …"
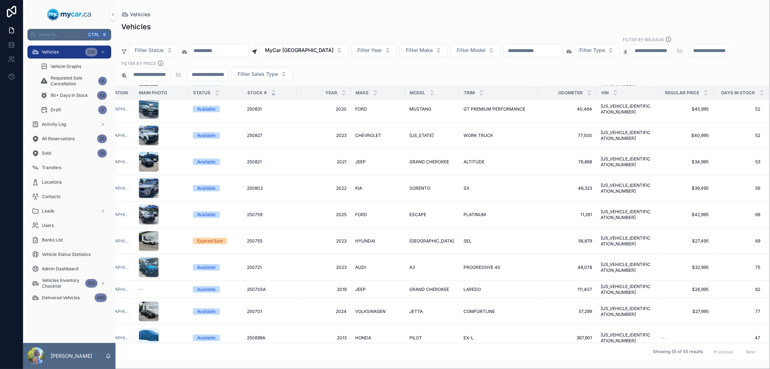
click at [599, 23] on div "Vehicles" at bounding box center [442, 27] width 643 height 10
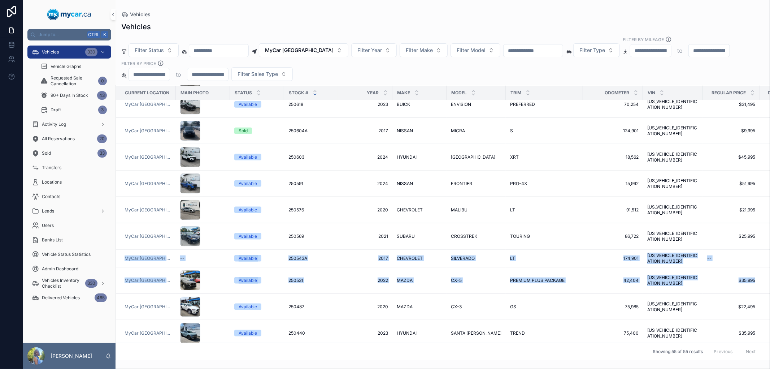
scroll to position [800, 44]
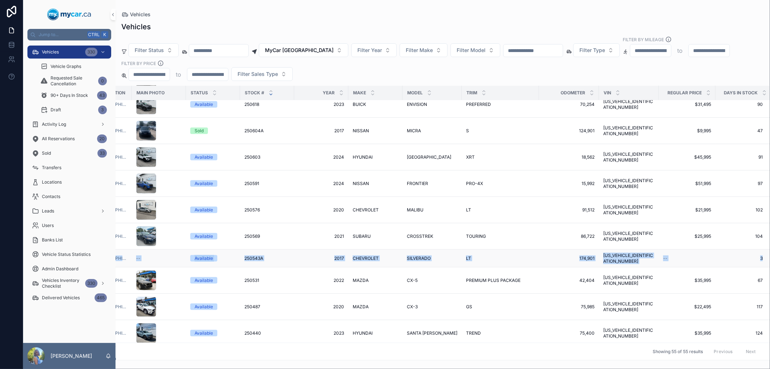
drag, startPoint x: 122, startPoint y: 249, endPoint x: 758, endPoint y: 251, distance: 636.8
click at [758, 251] on tr "MyCar [GEOGRAPHIC_DATA] -- Available 250543A 250543A 2017 2017 CHEVROLET CHEVRO…" at bounding box center [422, 258] width 700 height 18
copy tr "MyCar [GEOGRAPHIC_DATA] -- Available 250543A 250543A 2017 2017 CHEVROLET CHEVRO…"
click at [517, 23] on div "Vehicles" at bounding box center [442, 27] width 643 height 10
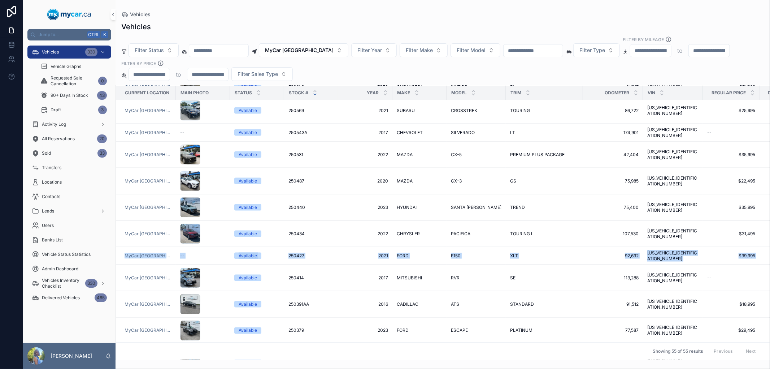
scroll to position [921, 43]
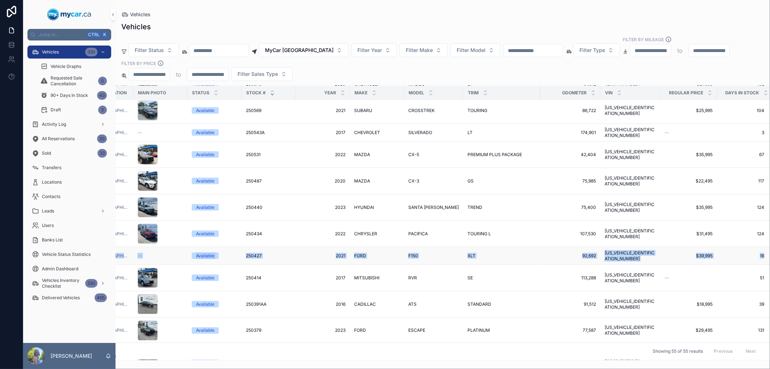
drag, startPoint x: 117, startPoint y: 247, endPoint x: 757, endPoint y: 246, distance: 640.1
click at [757, 247] on tr "MyCar [GEOGRAPHIC_DATA] -- Available 250427 250427 2021 2021 [PERSON_NAME] F150…" at bounding box center [423, 256] width 700 height 18
copy tr "MyCar [GEOGRAPHIC_DATA] -- Available 250427 250427 2021 2021 [PERSON_NAME] F150…"
click at [533, 17] on div "Vehicles" at bounding box center [442, 15] width 643 height 6
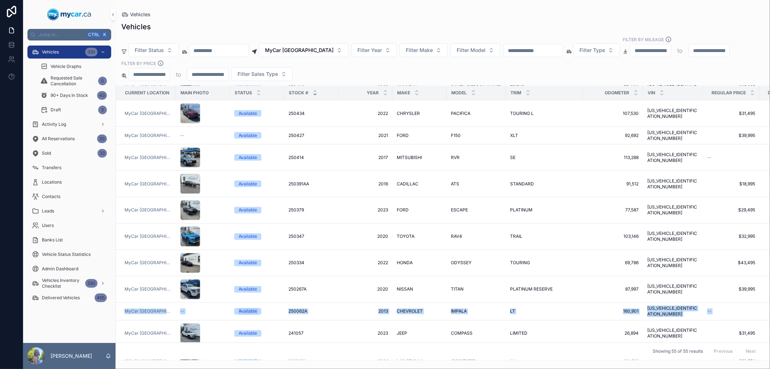
scroll to position [1041, 43]
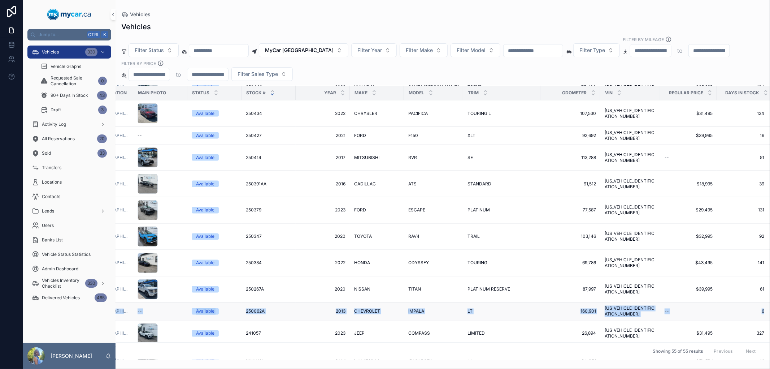
drag, startPoint x: 120, startPoint y: 294, endPoint x: 755, endPoint y: 298, distance: 635.0
click at [755, 303] on tr "MyCar North Bay -- Available 250062A 250062A 2013 2013 CHEVROLET CHEVROLET IMPA…" at bounding box center [423, 312] width 700 height 18
copy tr "MyCar North Bay -- Available 250062A 250062A 2013 2013 CHEVROLET CHEVROLET IMPA…"
click at [545, 20] on div "Vehicles Filter Status MyCar [GEOGRAPHIC_DATA] Filter Year Filter Make Filter M…" at bounding box center [443, 188] width 655 height 343
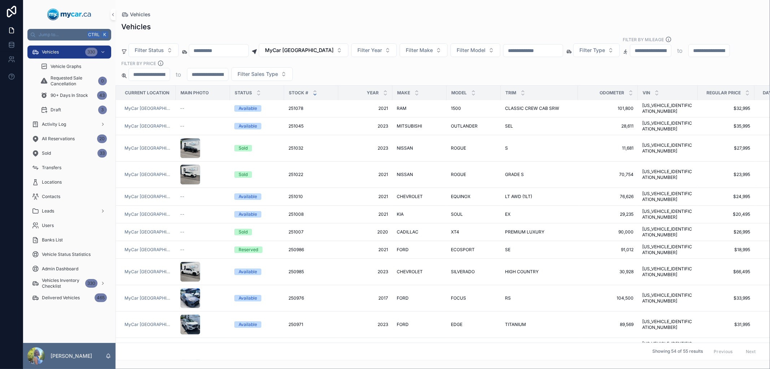
scroll to position [0, 0]
click at [416, 16] on div "Vehicles" at bounding box center [442, 15] width 643 height 6
click at [386, 15] on div "Vehicles" at bounding box center [442, 15] width 643 height 6
click at [532, 51] on input "scrollable content" at bounding box center [533, 50] width 59 height 10
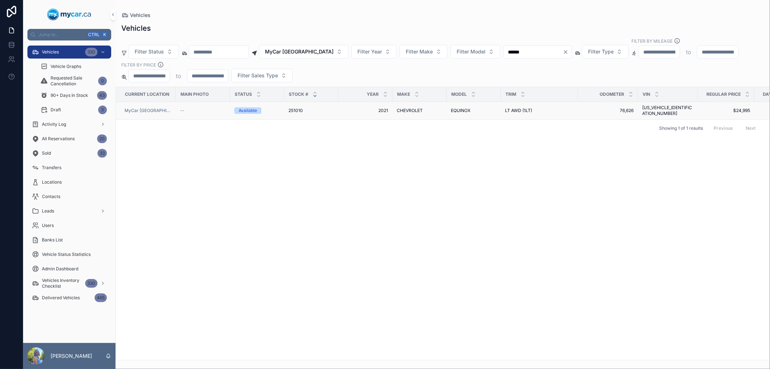
type input "******"
click at [299, 108] on span "251010" at bounding box center [295, 111] width 14 height 6
